Goal: Information Seeking & Learning: Check status

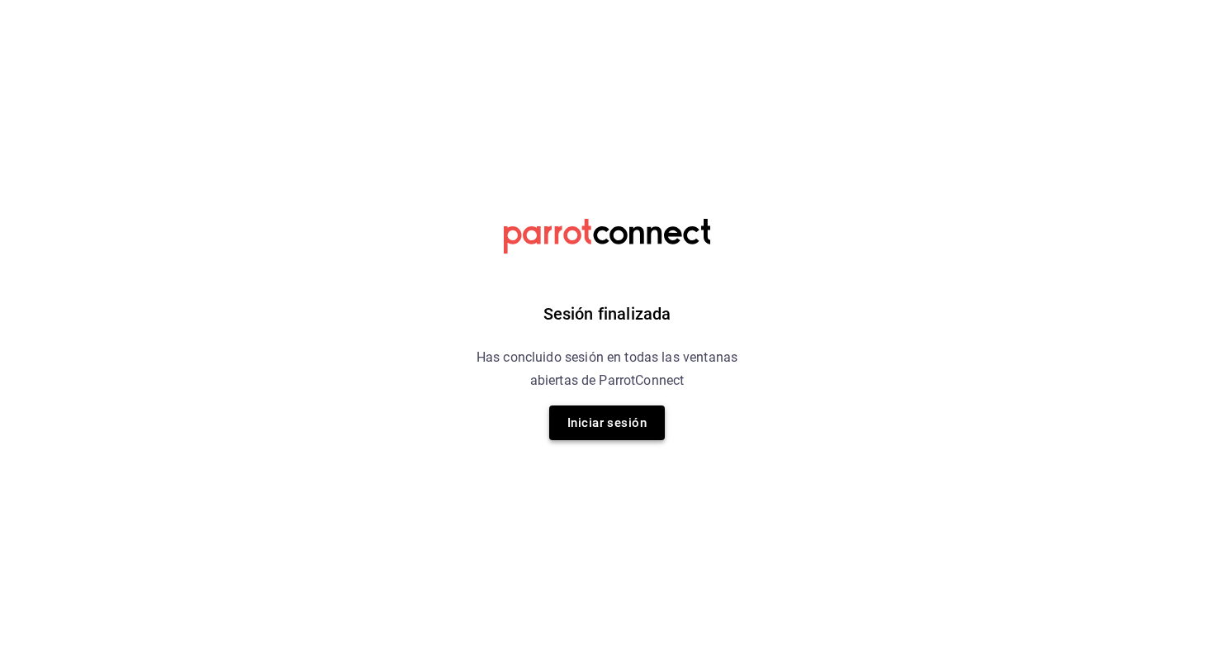
click at [587, 424] on button "Iniciar sesión" at bounding box center [607, 422] width 116 height 35
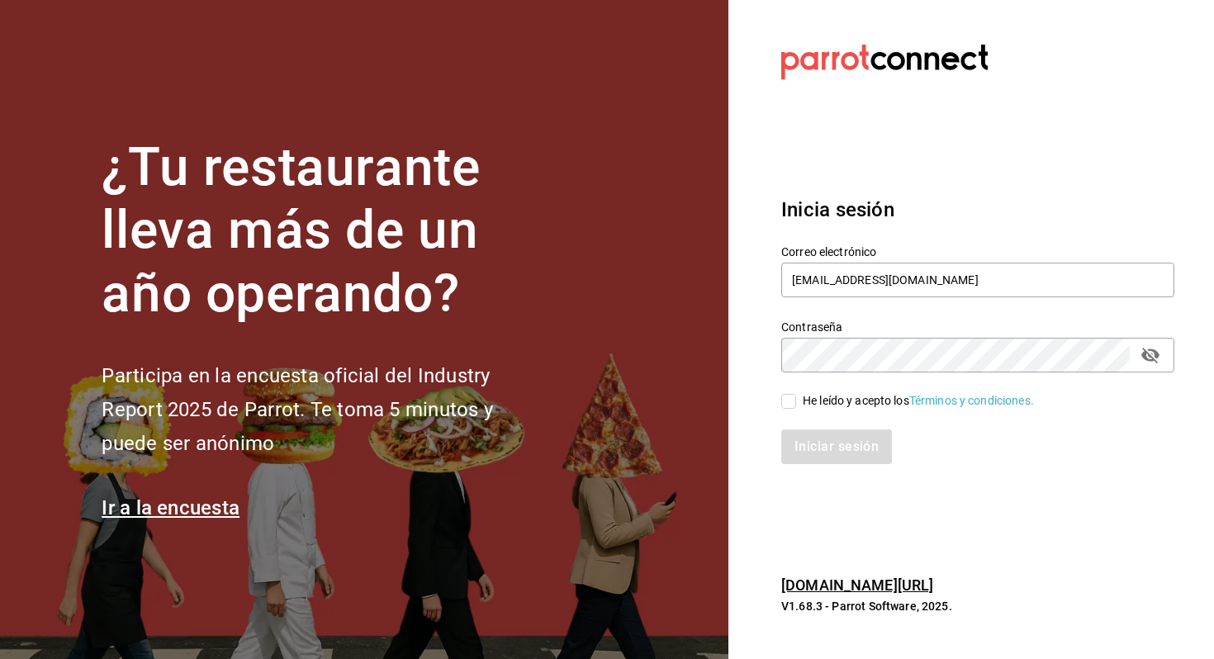
click at [823, 406] on div "He leído y acepto los Términos y condiciones." at bounding box center [918, 400] width 231 height 17
click at [796, 406] on input "He leído y acepto los Términos y condiciones." at bounding box center [788, 401] width 15 height 15
checkbox input "true"
click at [803, 445] on button "Iniciar sesión" at bounding box center [837, 446] width 112 height 35
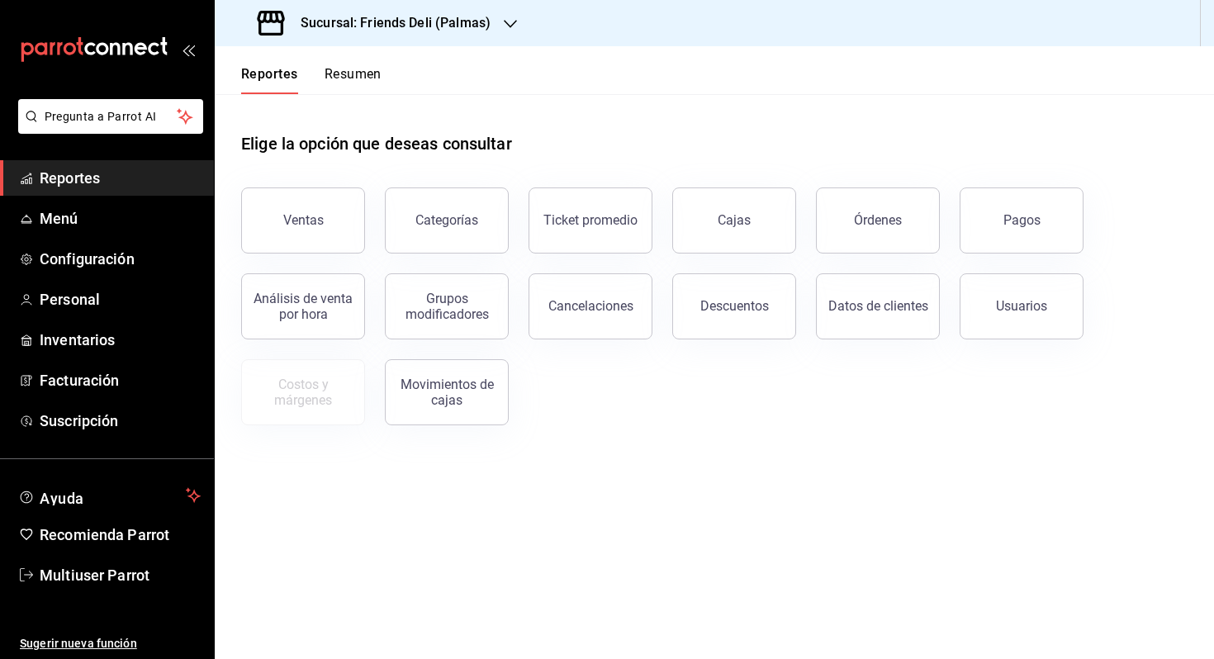
click at [367, 69] on button "Resumen" at bounding box center [353, 80] width 57 height 28
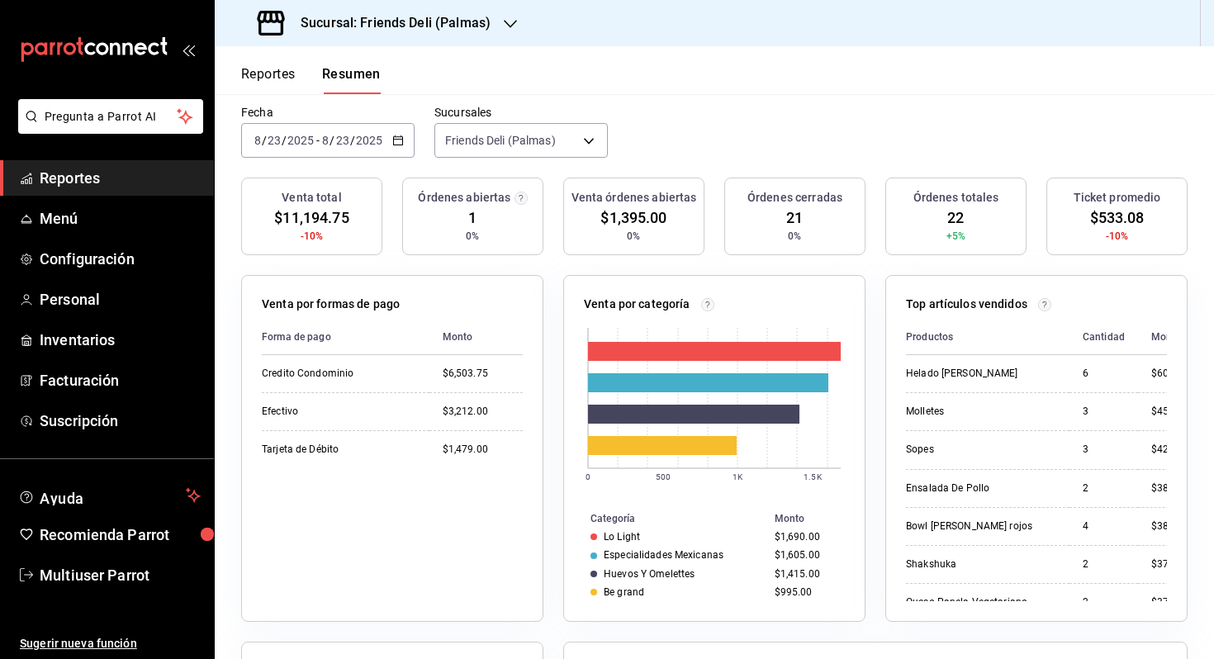
scroll to position [85, 0]
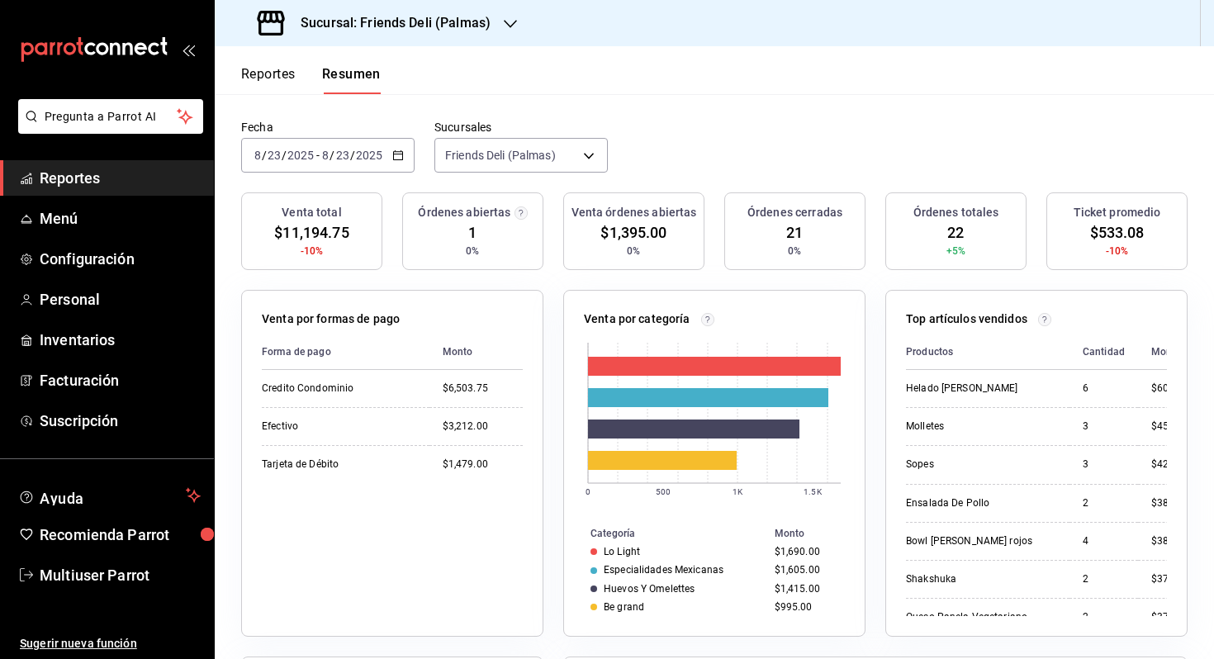
click at [547, 130] on label "Sucursales" at bounding box center [520, 127] width 173 height 12
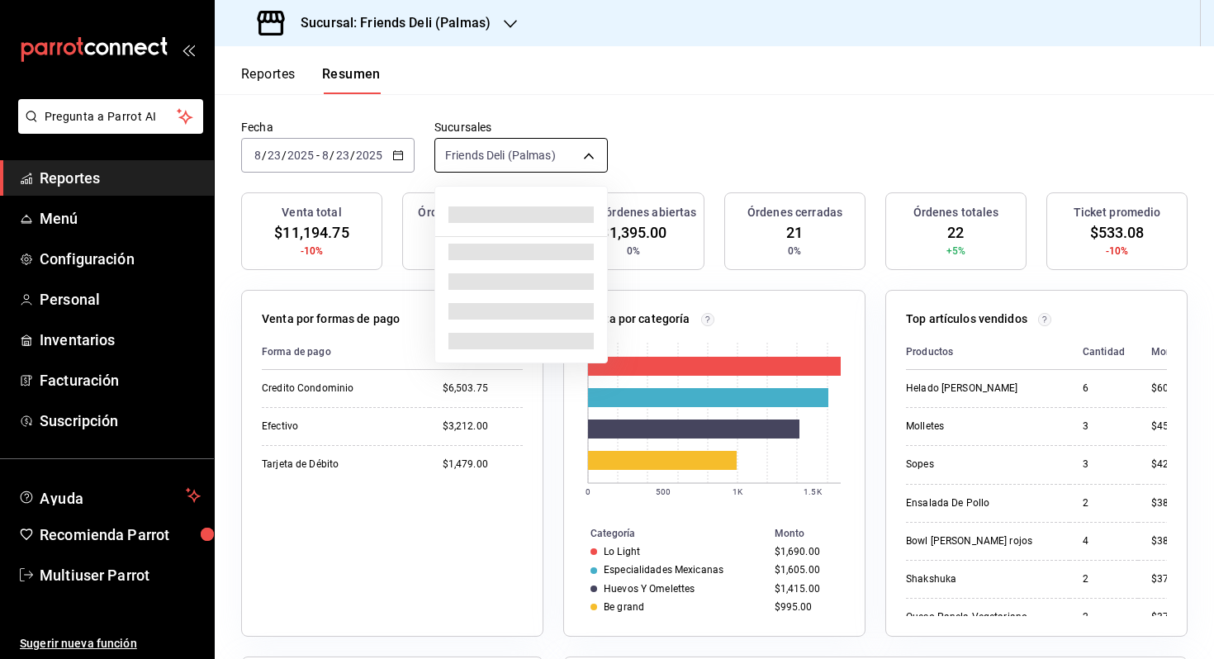
click at [547, 148] on body "Pregunta a Parrot AI Reportes Menú Configuración Personal Inventarios Facturaci…" at bounding box center [607, 329] width 1214 height 659
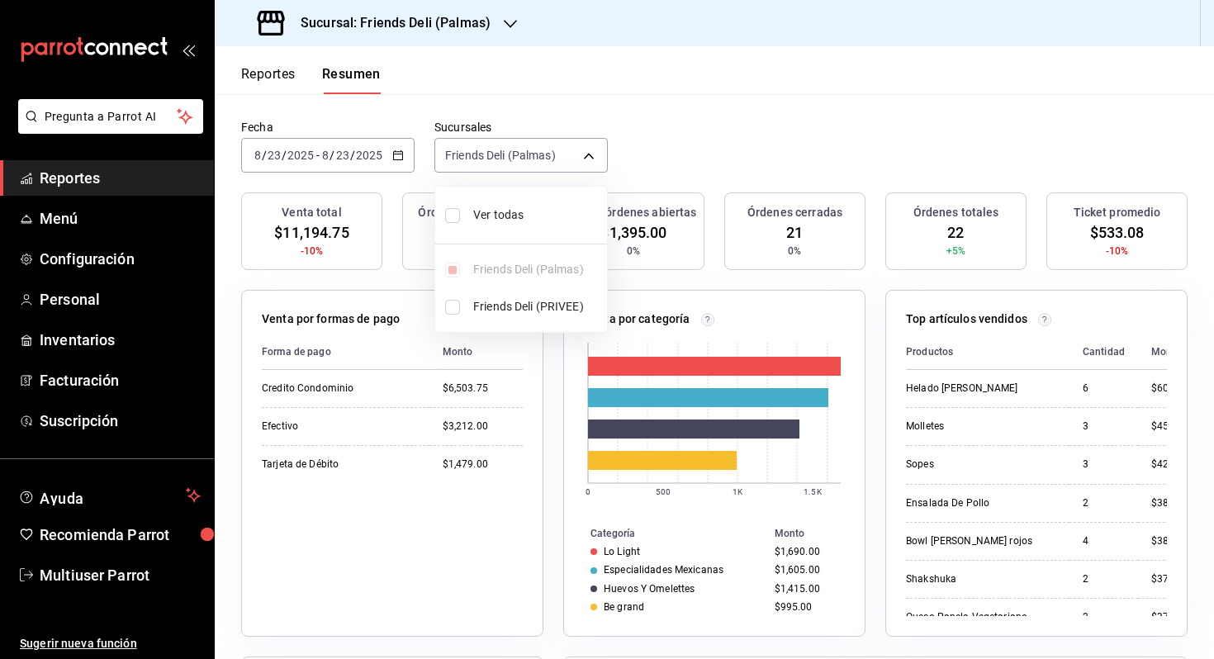
click at [631, 131] on div at bounding box center [607, 329] width 1214 height 659
click at [291, 69] on button "Reportes" at bounding box center [268, 80] width 55 height 28
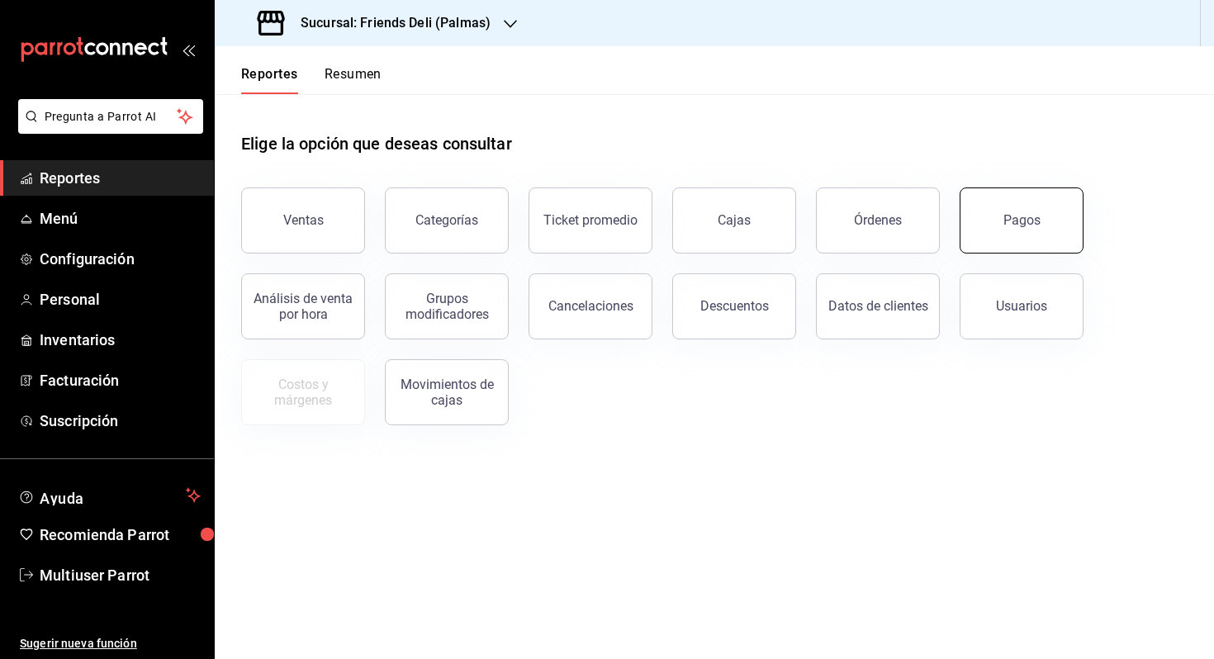
click at [1032, 206] on button "Pagos" at bounding box center [1022, 220] width 124 height 66
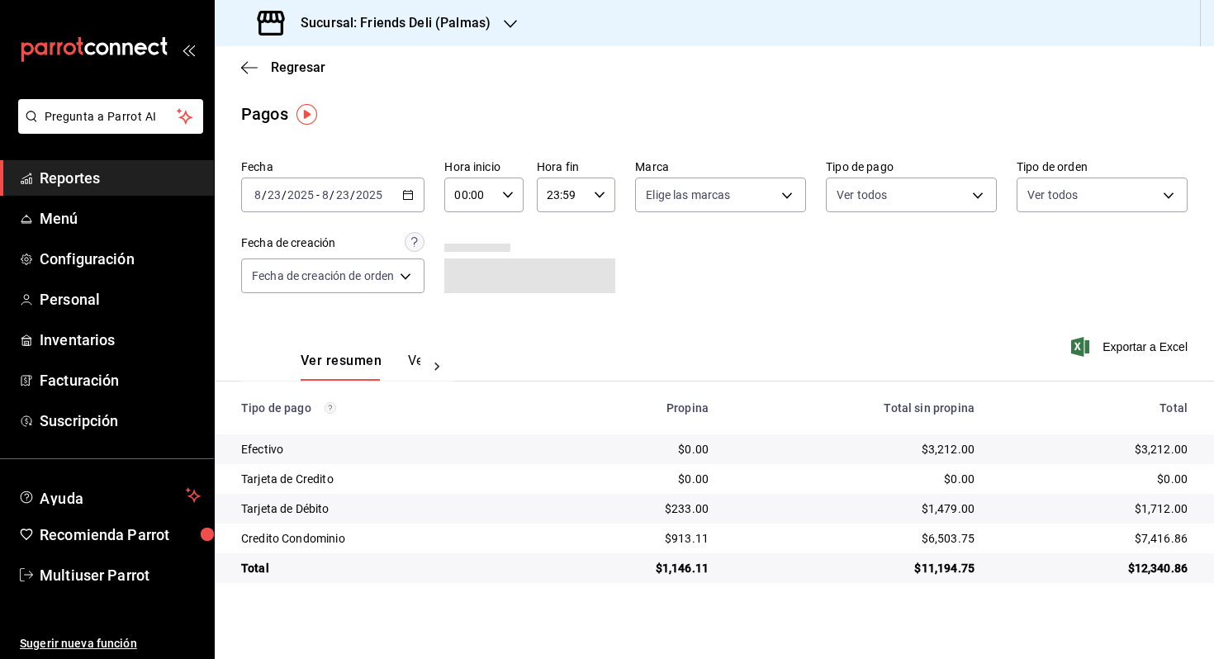
click at [397, 206] on div "2025-08-23 8 / 23 / 2025 - 2025-08-23 8 / 23 / 2025" at bounding box center [332, 195] width 183 height 35
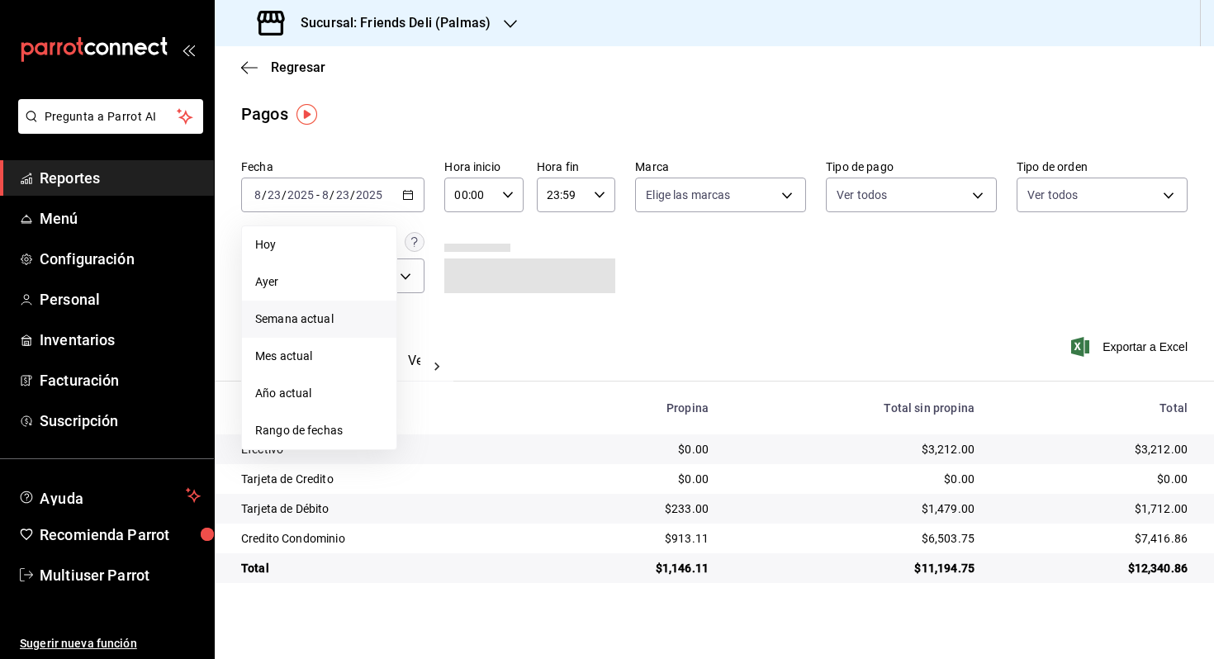
click at [352, 325] on span "Semana actual" at bounding box center [319, 318] width 128 height 17
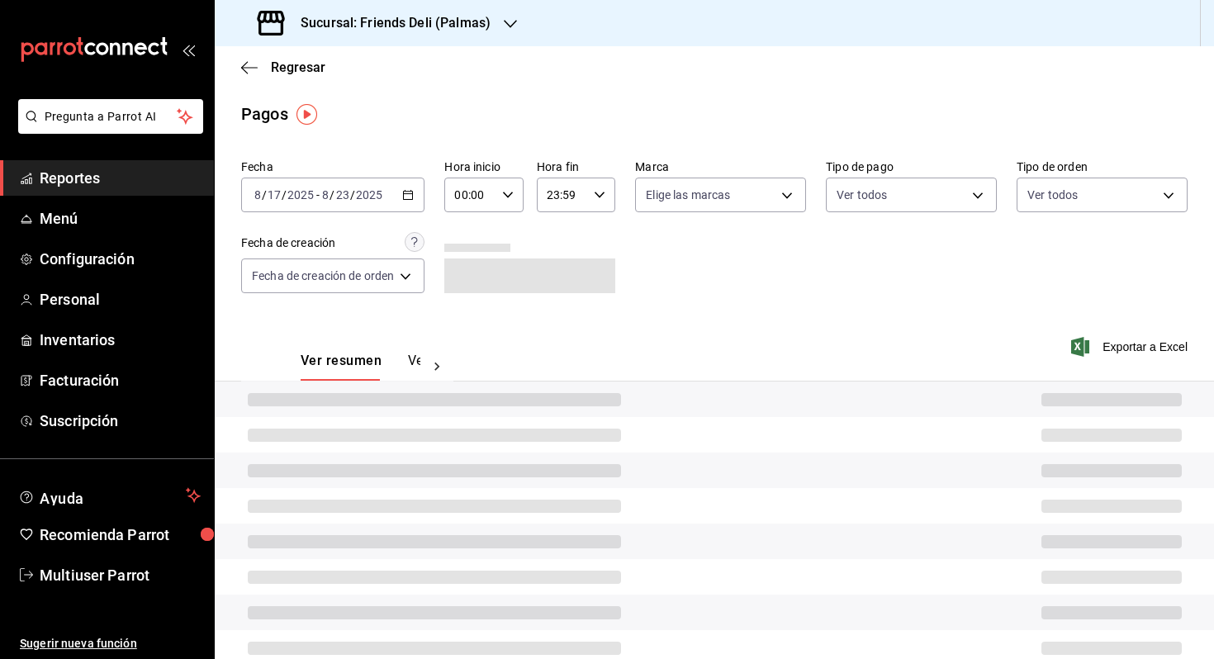
click at [352, 325] on div "Ver resumen Ver pagos" at bounding box center [347, 347] width 212 height 68
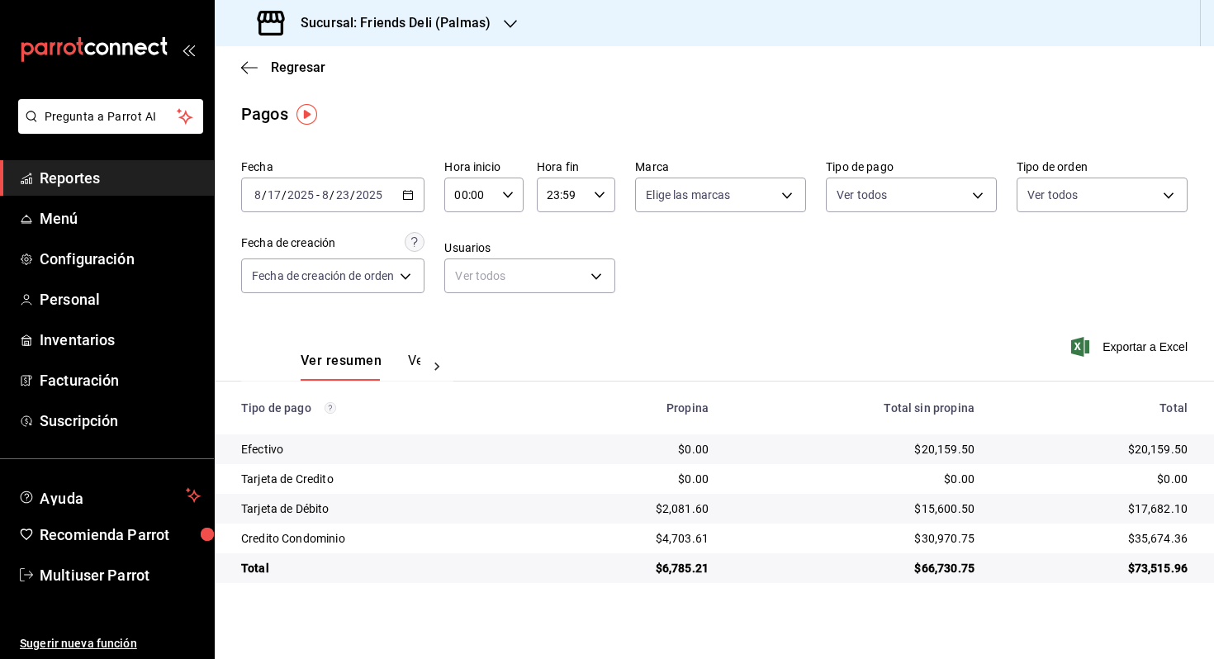
click at [398, 209] on div "2025-08-17 8 / 17 / 2025 - 2025-08-23 8 / 23 / 2025" at bounding box center [332, 195] width 183 height 35
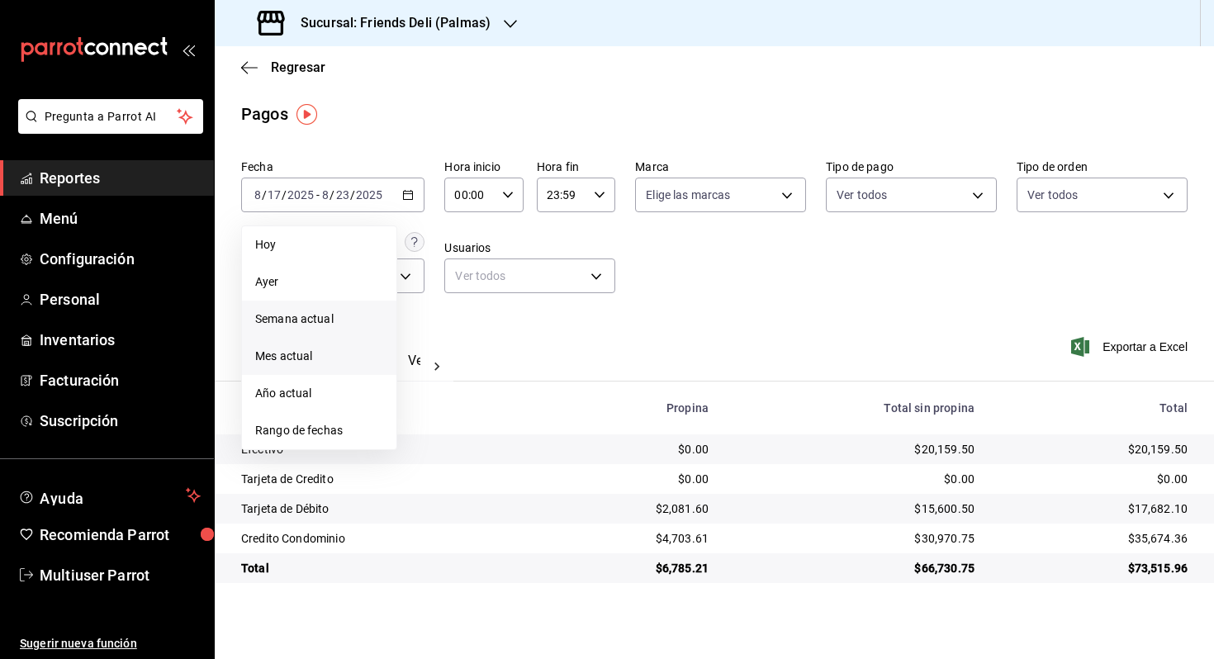
click at [311, 363] on span "Mes actual" at bounding box center [319, 356] width 128 height 17
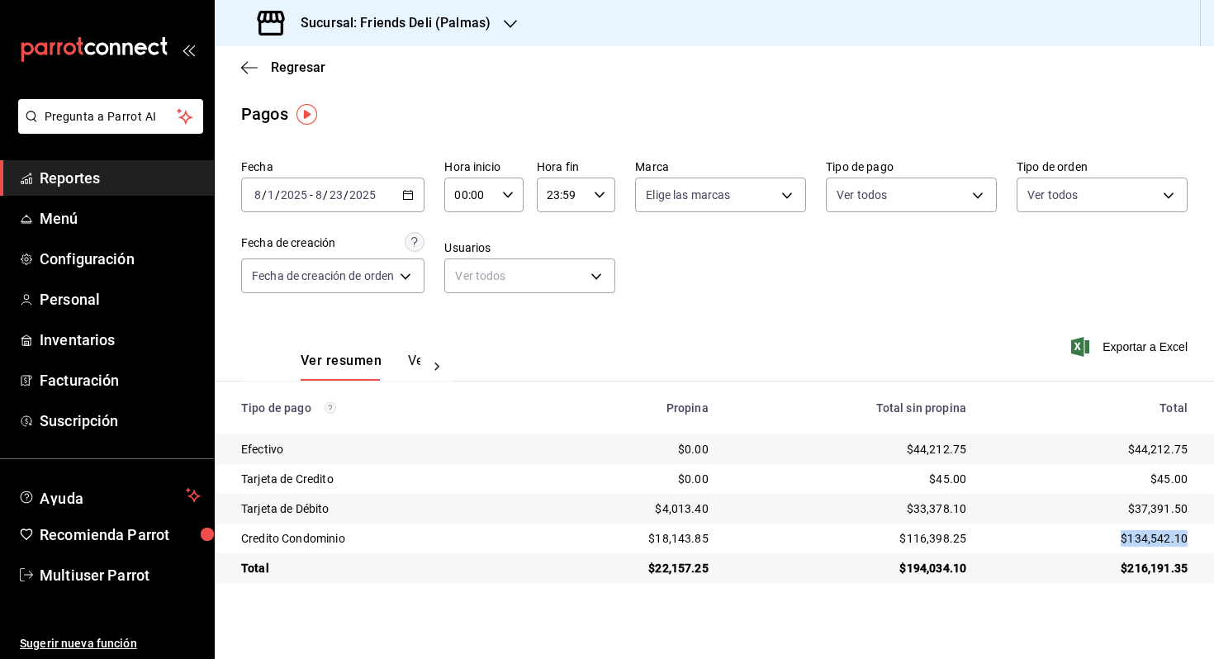
drag, startPoint x: 1125, startPoint y: 540, endPoint x: 1213, endPoint y: 543, distance: 88.4
click at [1213, 542] on td "$134,542.10" at bounding box center [1096, 539] width 235 height 30
drag, startPoint x: 1126, startPoint y: 509, endPoint x: 1211, endPoint y: 509, distance: 85.1
click at [1211, 509] on td "$37,391.50" at bounding box center [1096, 509] width 235 height 30
copy div "$37,391.50"
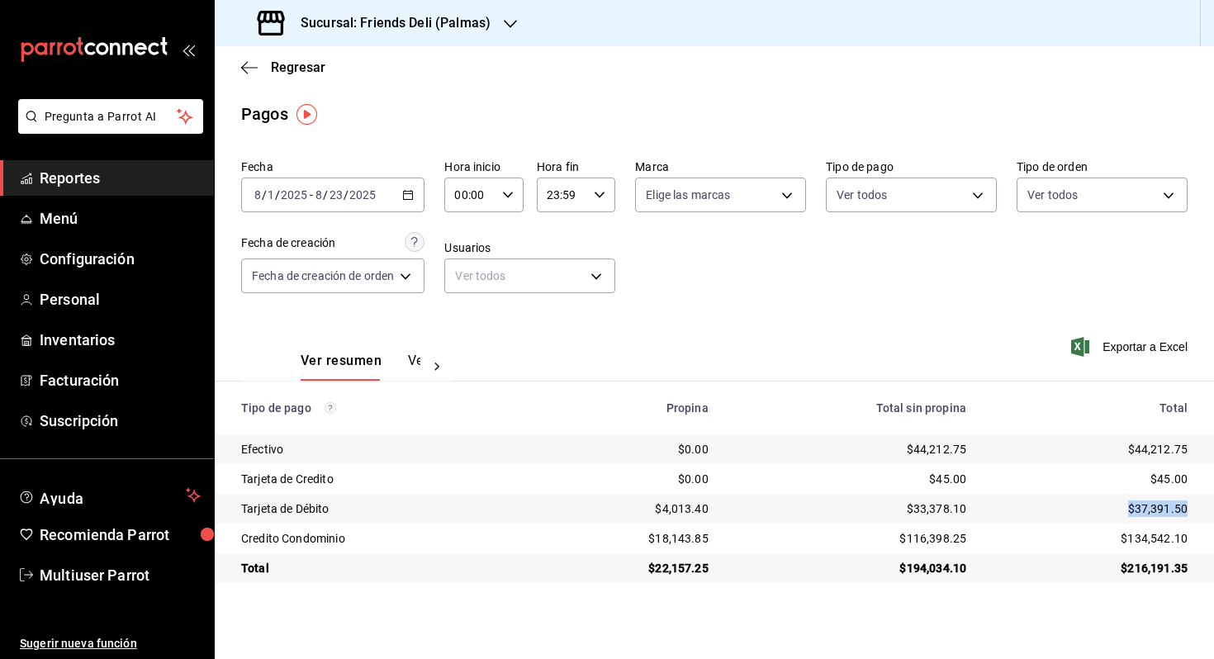
copy div "$37,391.50"
click at [31, 219] on icon "mailbox folders" at bounding box center [26, 218] width 9 height 5
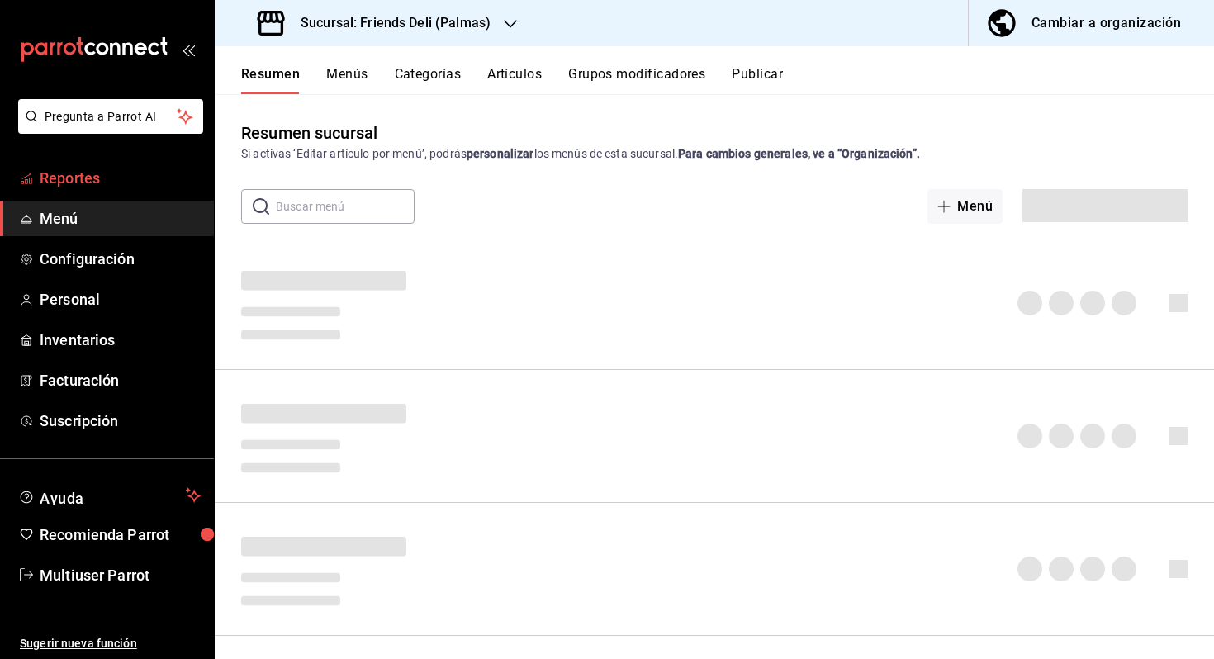
click at [82, 187] on span "Reportes" at bounding box center [120, 178] width 161 height 22
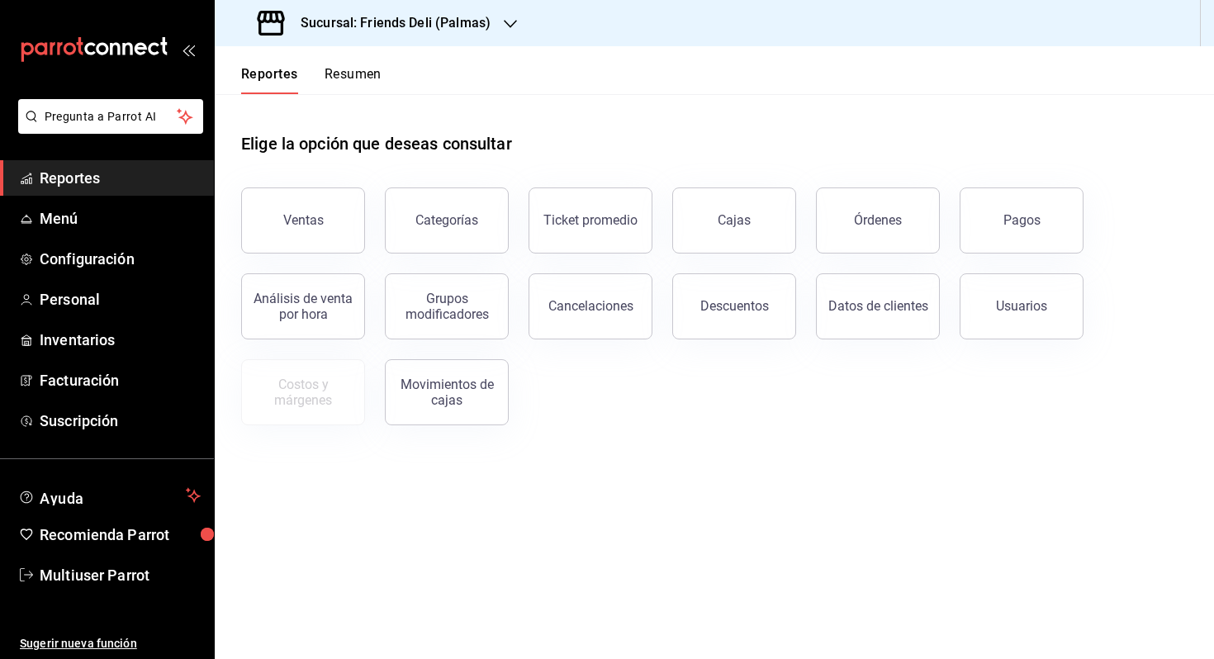
click at [367, 82] on button "Resumen" at bounding box center [353, 80] width 57 height 28
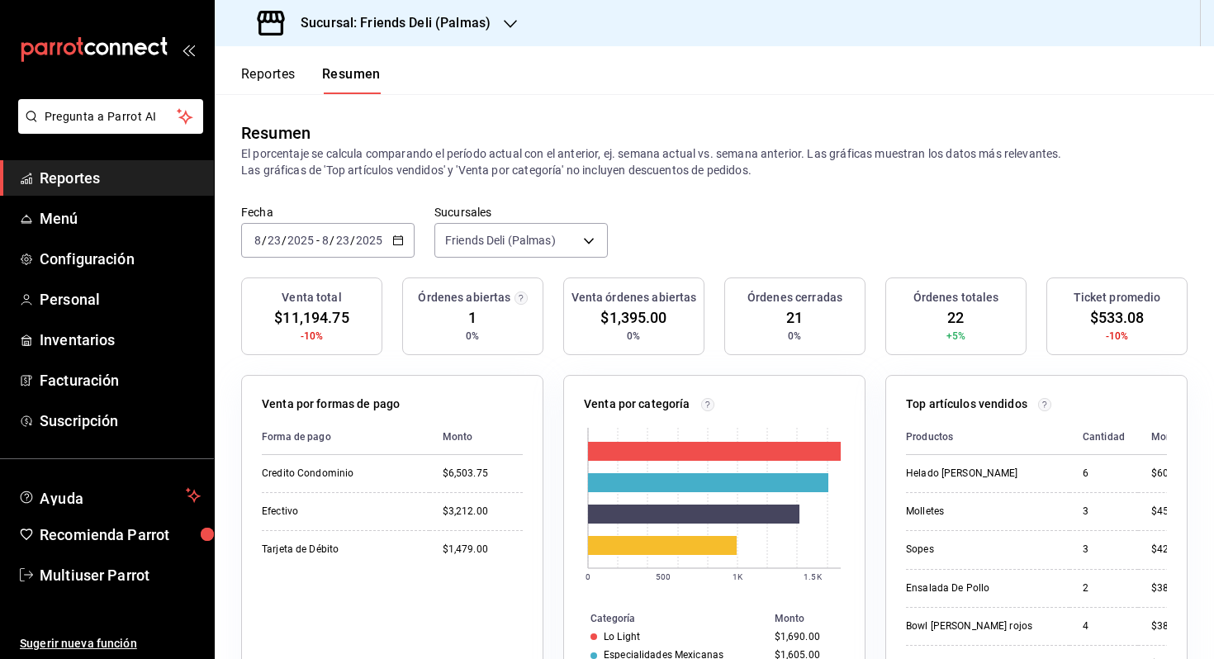
click at [391, 250] on div "2025-08-23 8 / 23 / 2025 - 2025-08-23 8 / 23 / 2025" at bounding box center [327, 240] width 173 height 35
click at [356, 290] on span "Hoy" at bounding box center [319, 290] width 128 height 17
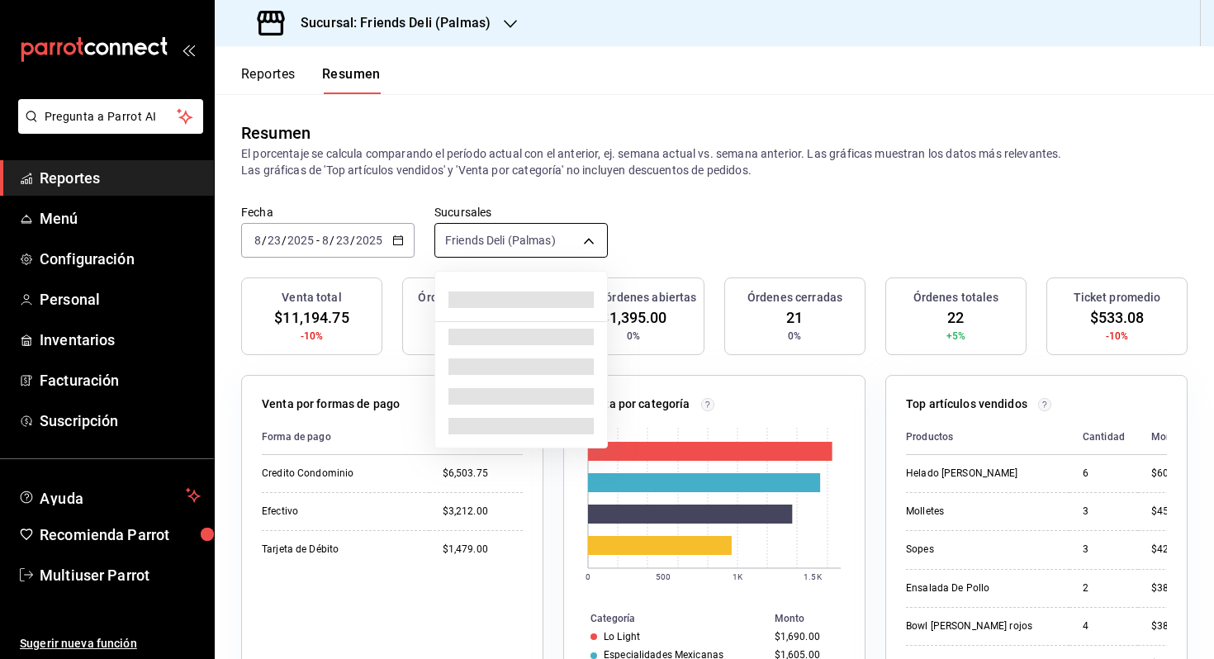
click at [523, 245] on body "Pregunta a Parrot AI Reportes Menú Configuración Personal Inventarios Facturaci…" at bounding box center [607, 329] width 1214 height 659
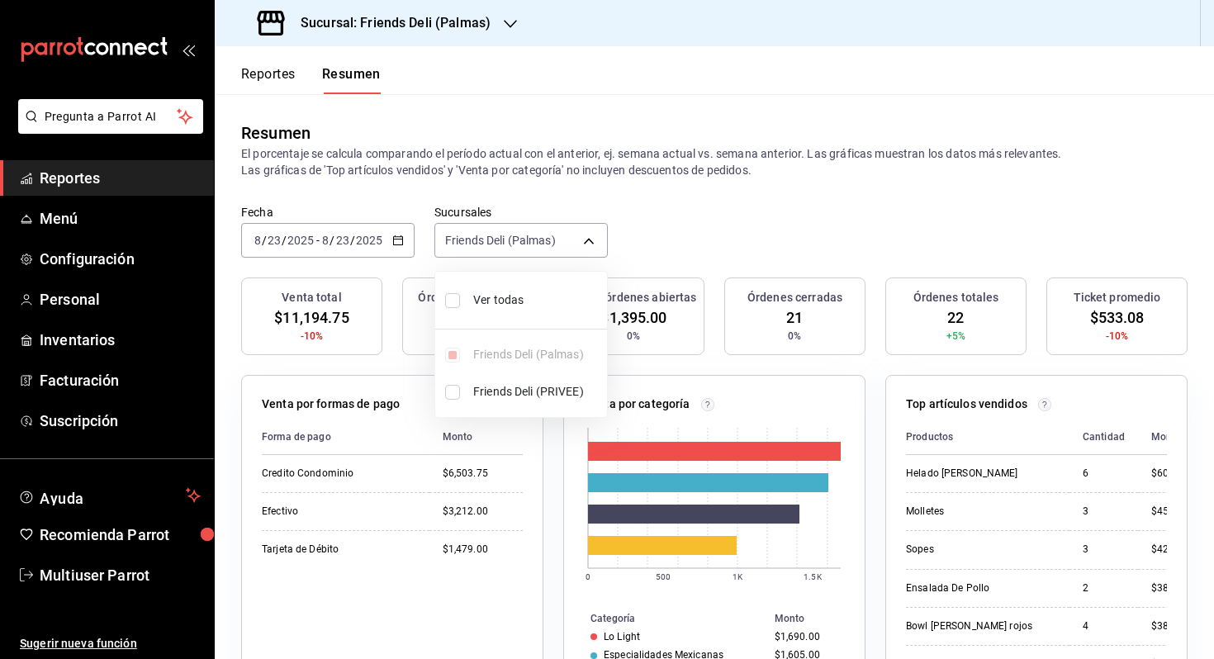
click at [524, 294] on span "Ver todas" at bounding box center [536, 299] width 127 height 17
type input "[object Object],[object Object]"
checkbox input "true"
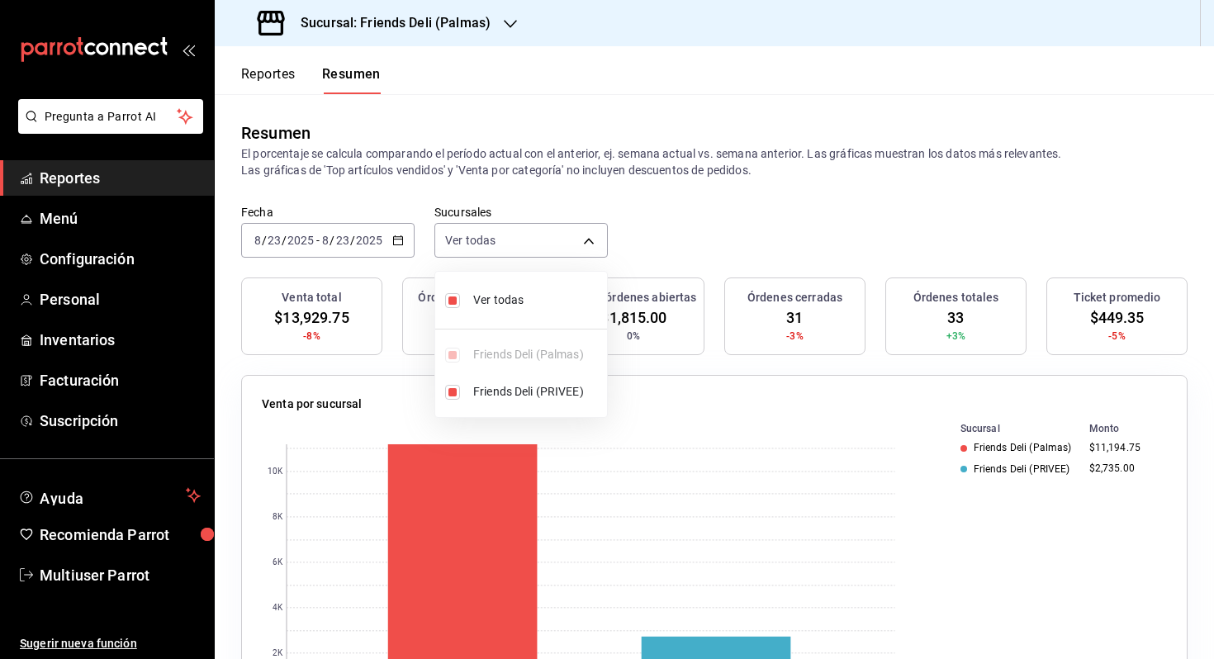
click at [689, 220] on div at bounding box center [607, 329] width 1214 height 659
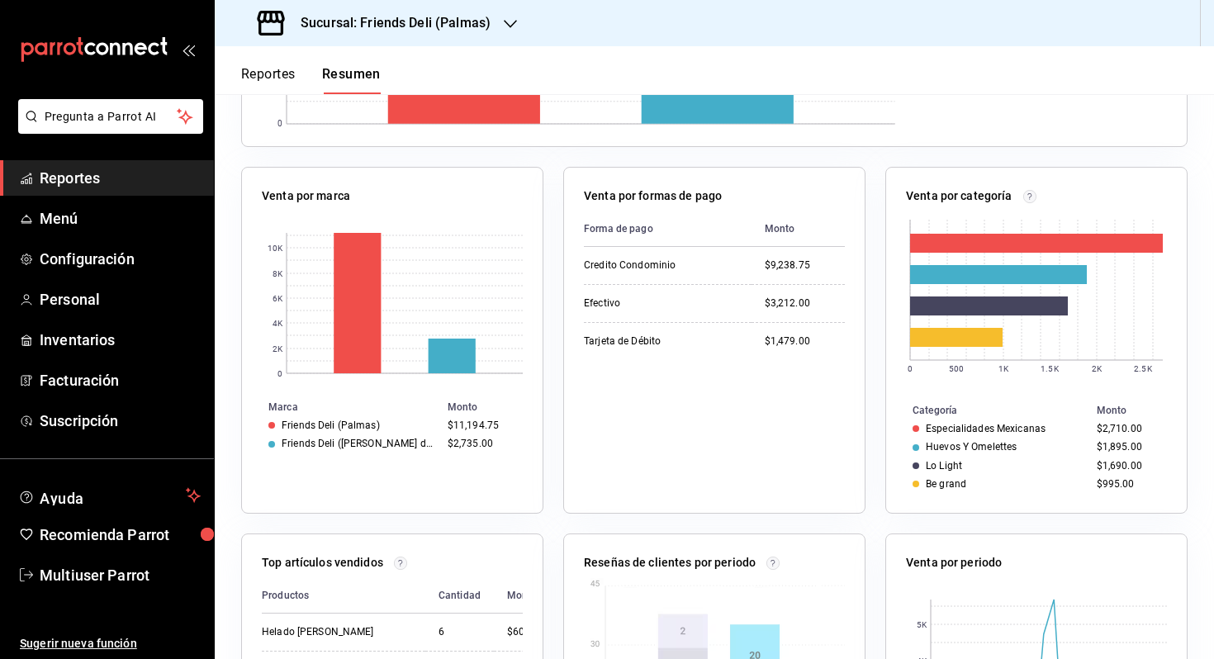
scroll to position [68, 0]
